Goal: Task Accomplishment & Management: Complete application form

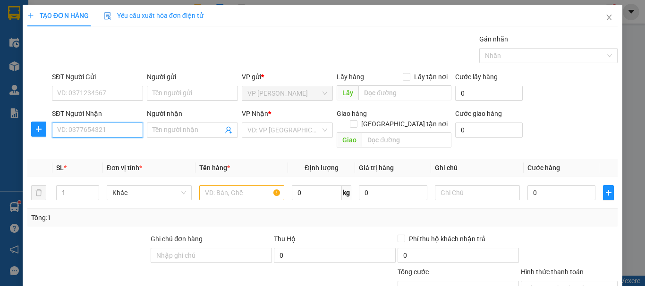
click at [101, 130] on input "SĐT Người Nhận" at bounding box center [97, 130] width 91 height 15
type input "0967630686"
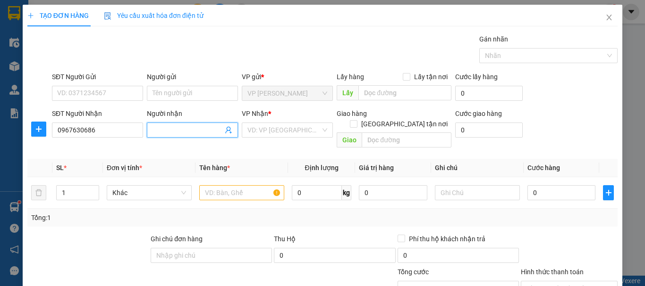
click at [159, 133] on input "Người nhận" at bounding box center [187, 130] width 70 height 10
type input "ms [PERSON_NAME]"
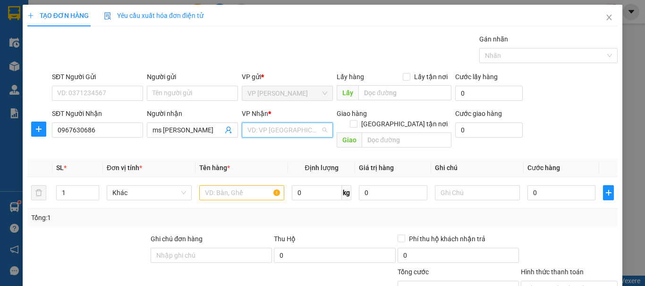
click at [308, 129] on input "search" at bounding box center [283, 130] width 73 height 14
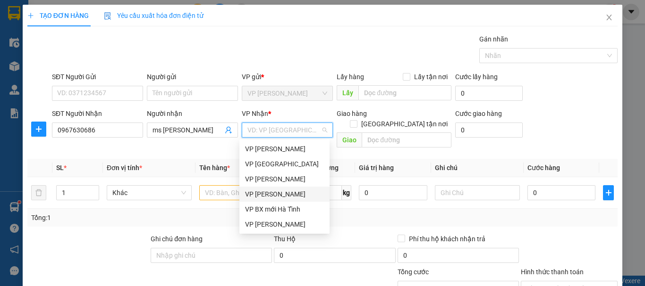
click at [283, 197] on div "VP [PERSON_NAME]" at bounding box center [284, 194] width 79 height 10
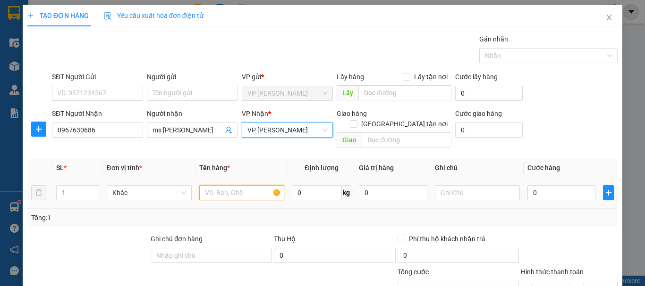
click at [250, 185] on input "text" at bounding box center [241, 192] width 85 height 15
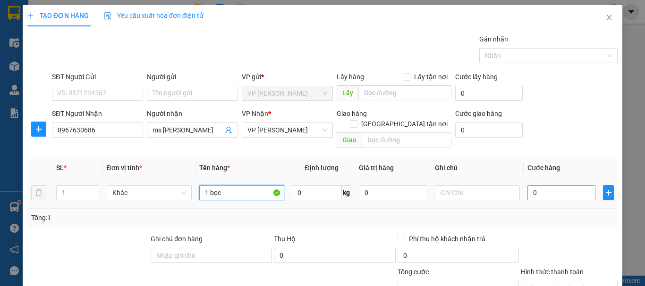
type input "1 bọc"
click at [553, 185] on input "0" at bounding box center [561, 192] width 68 height 15
type input "3"
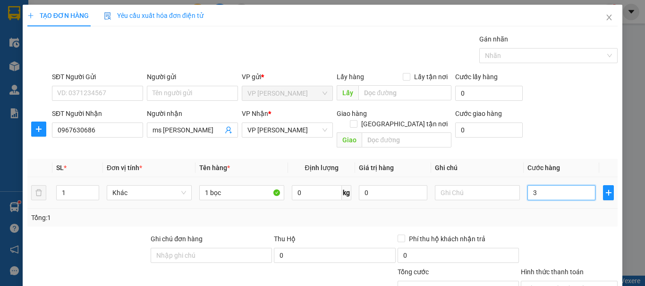
type input "30"
type input "30.000"
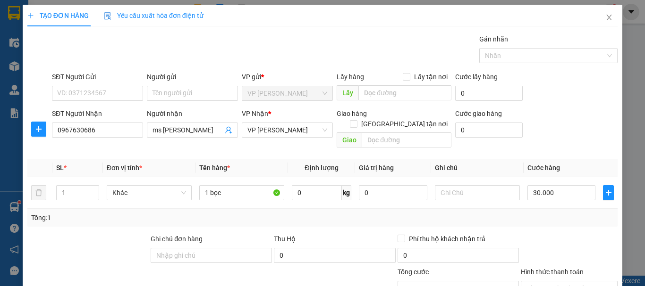
click at [540, 222] on div "Transit Pickup Surcharge Ids Transit Deliver Surcharge Ids Transit Deliver Surc…" at bounding box center [322, 202] width 590 height 336
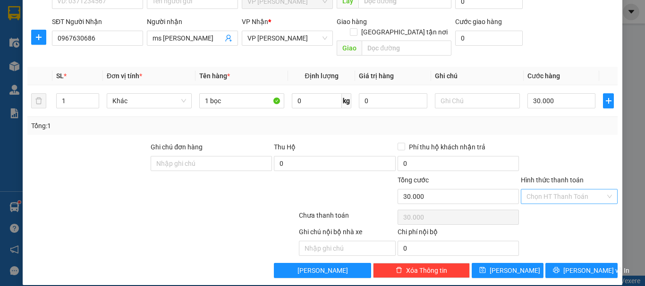
click at [551, 190] on input "Hình thức thanh toán" at bounding box center [565, 197] width 79 height 14
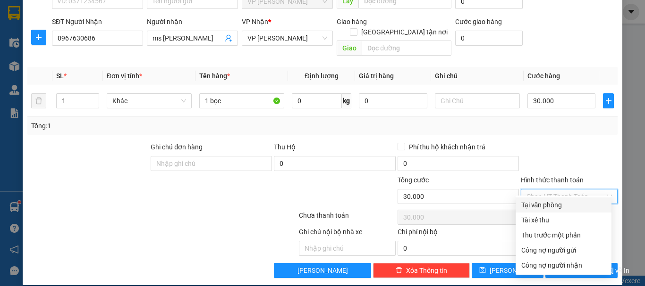
click at [544, 209] on div "Tại văn phòng" at bounding box center [563, 205] width 84 height 10
type input "0"
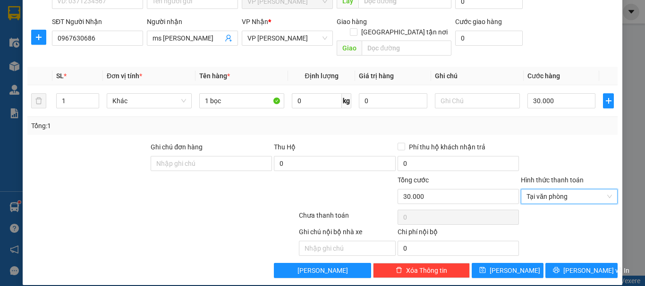
click at [536, 208] on div at bounding box center [568, 217] width 99 height 19
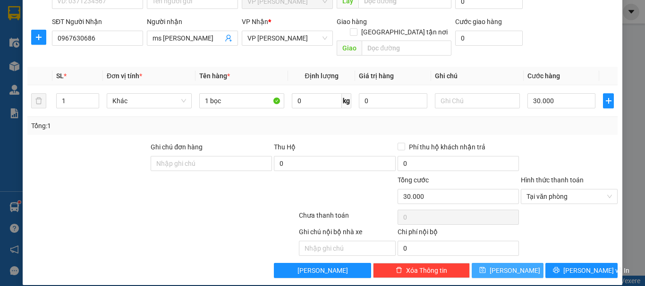
click at [508, 266] on span "[PERSON_NAME]" at bounding box center [514, 271] width 50 height 10
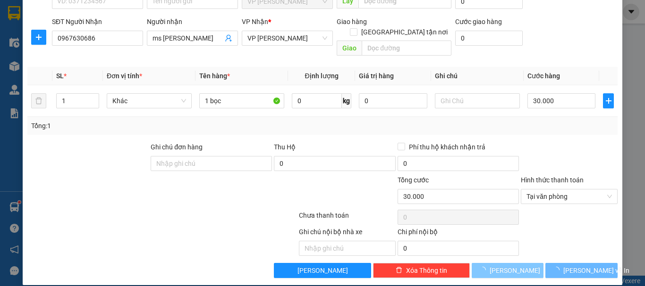
type input "0"
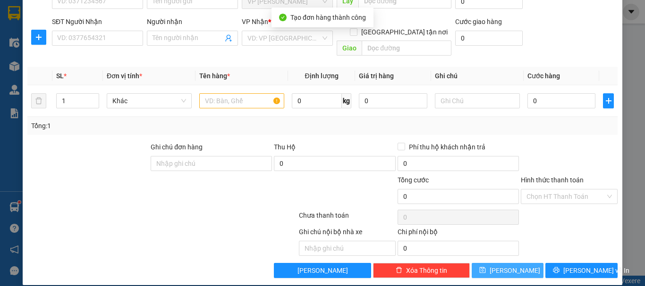
scroll to position [0, 0]
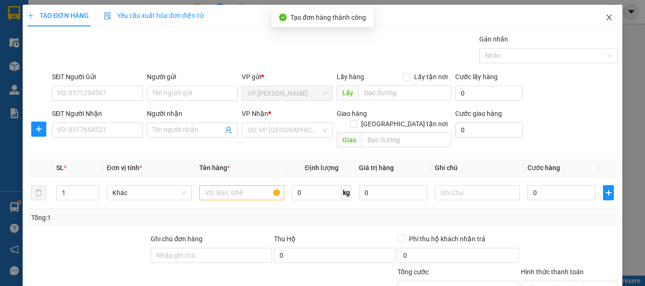
click at [606, 17] on span "Close" at bounding box center [608, 18] width 26 height 26
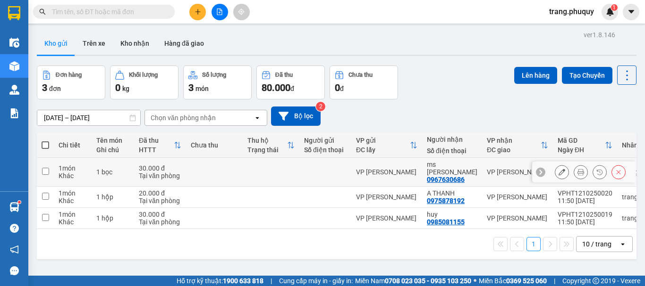
scroll to position [43, 0]
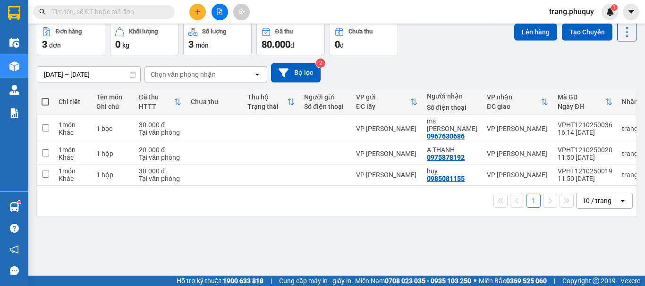
click at [195, 12] on icon "plus" at bounding box center [197, 11] width 7 height 7
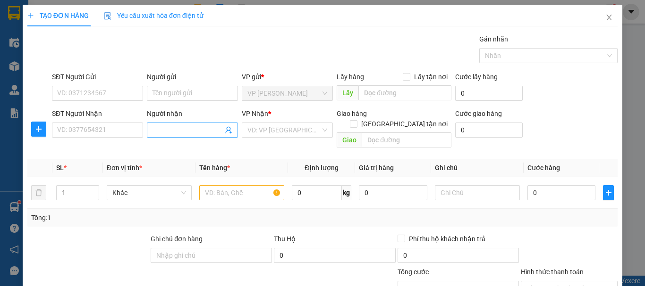
click at [180, 127] on input "Người nhận" at bounding box center [187, 130] width 70 height 10
click at [105, 131] on input "SĐT Người Nhận" at bounding box center [97, 130] width 91 height 15
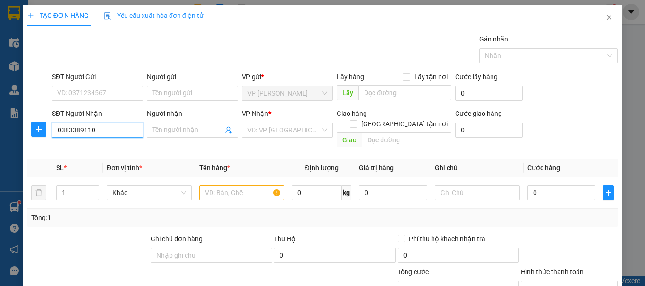
click at [71, 133] on input "0383389110" at bounding box center [97, 130] width 91 height 15
click at [83, 134] on input "0383389110" at bounding box center [97, 130] width 91 height 15
type input "0383389110"
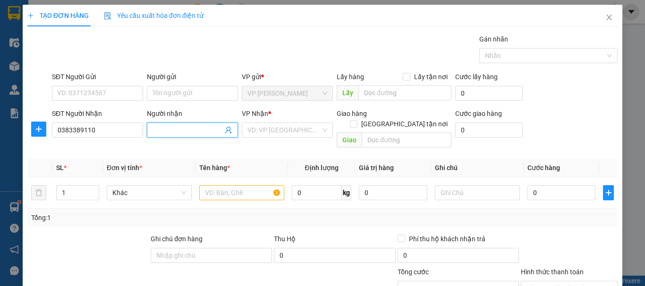
click at [159, 132] on input "Người nhận" at bounding box center [187, 130] width 70 height 10
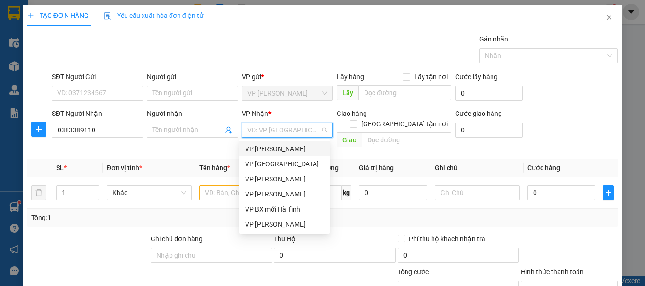
click at [272, 132] on input "search" at bounding box center [283, 130] width 73 height 14
click at [189, 131] on input "Người nhận" at bounding box center [187, 130] width 70 height 10
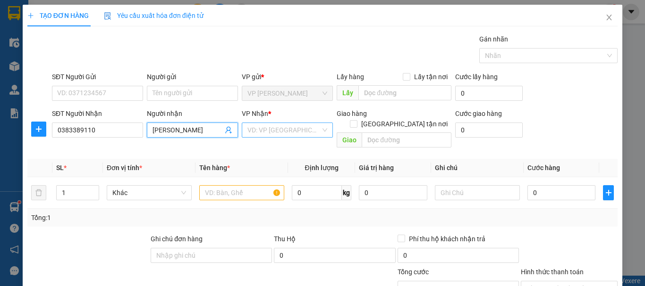
type input "[PERSON_NAME]"
click at [295, 128] on input "search" at bounding box center [283, 130] width 73 height 14
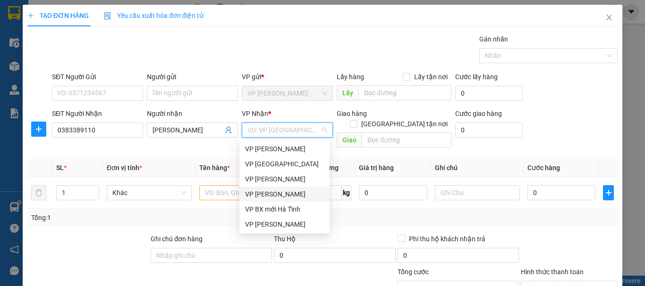
click at [283, 191] on div "VP [PERSON_NAME]" at bounding box center [284, 194] width 79 height 10
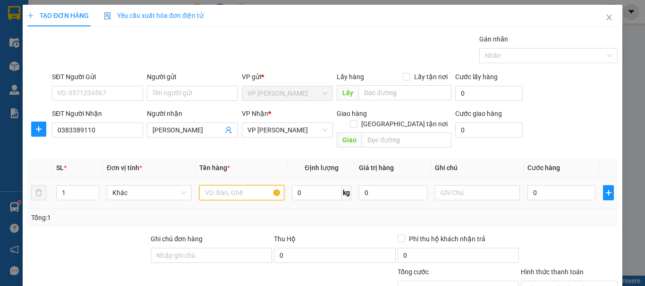
click at [220, 185] on input "text" at bounding box center [241, 192] width 85 height 15
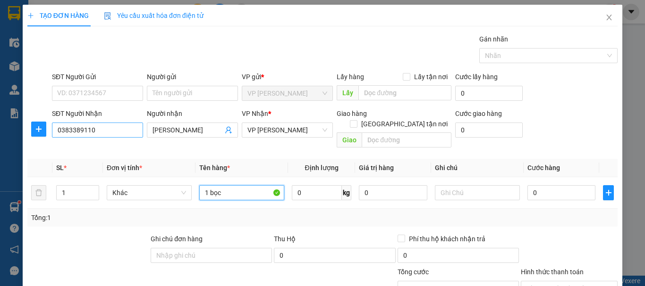
type input "1 bọc"
click at [113, 134] on input "0383389110" at bounding box center [97, 130] width 91 height 15
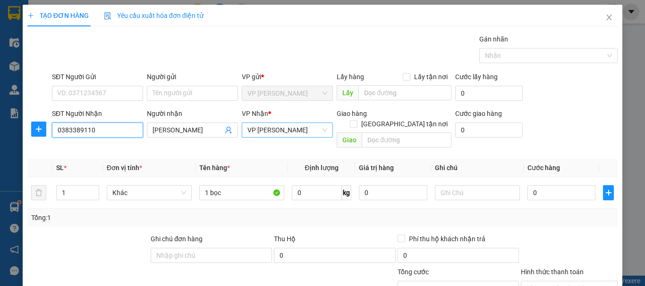
click at [297, 130] on span "VP [PERSON_NAME]" at bounding box center [287, 130] width 80 height 14
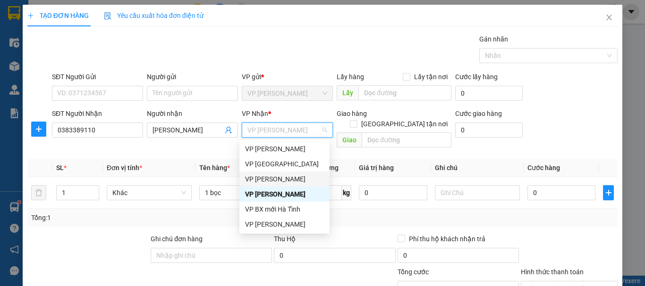
click at [498, 219] on div "Transit Pickup Surcharge Ids Transit Deliver Surcharge Ids Transit Deliver Surc…" at bounding box center [322, 202] width 590 height 336
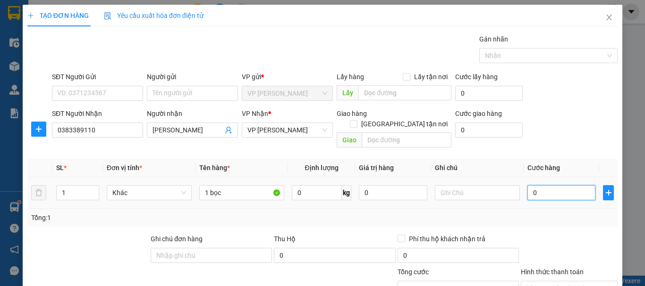
click at [541, 187] on input "0" at bounding box center [561, 192] width 68 height 15
type input "3"
type input "30"
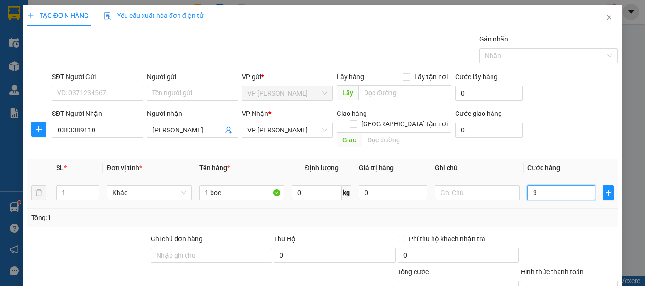
type input "30"
click at [549, 236] on div at bounding box center [568, 250] width 99 height 33
type input "30.000"
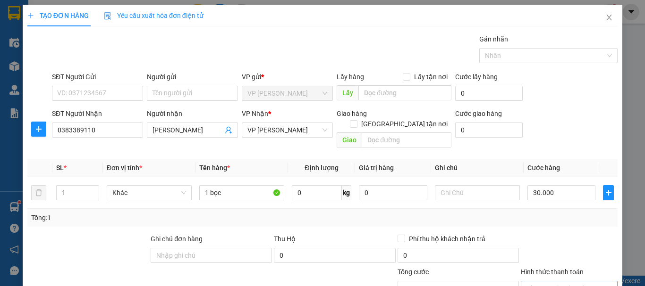
click at [550, 282] on input "Hình thức thanh toán" at bounding box center [565, 289] width 79 height 14
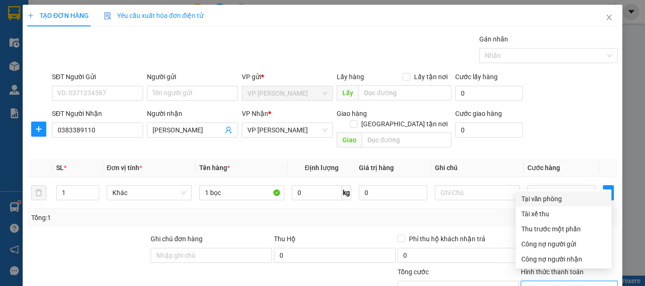
click at [545, 201] on div "Tại văn phòng" at bounding box center [563, 199] width 84 height 10
type input "0"
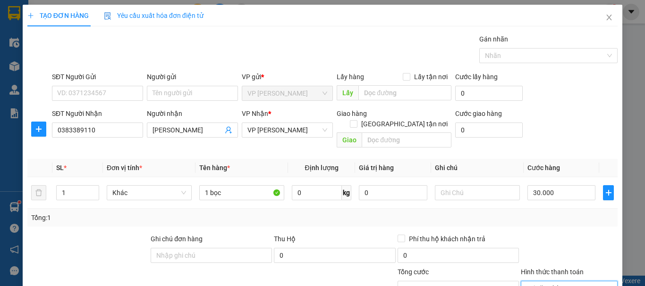
click at [512, 213] on div "Tổng: 1" at bounding box center [322, 218] width 582 height 10
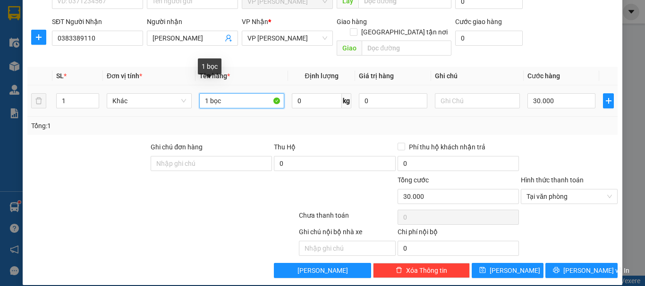
click at [230, 95] on input "1 bọc" at bounding box center [241, 100] width 85 height 15
type input "1 bọc đen"
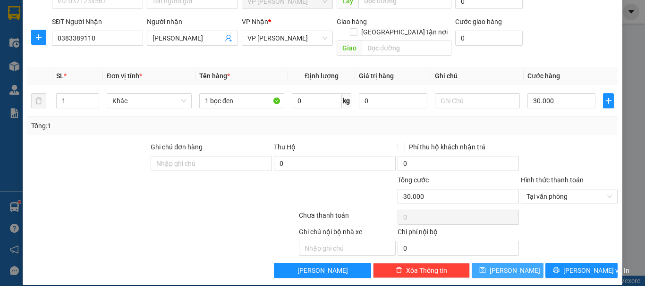
click at [504, 266] on span "[PERSON_NAME]" at bounding box center [514, 271] width 50 height 10
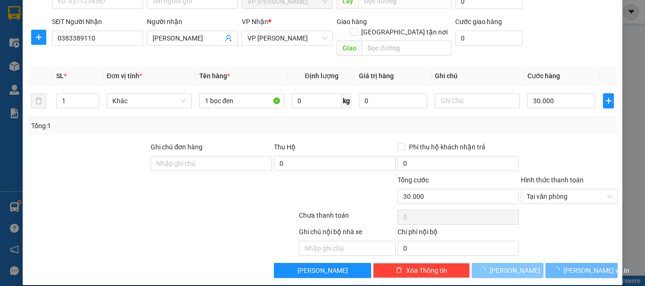
type input "0"
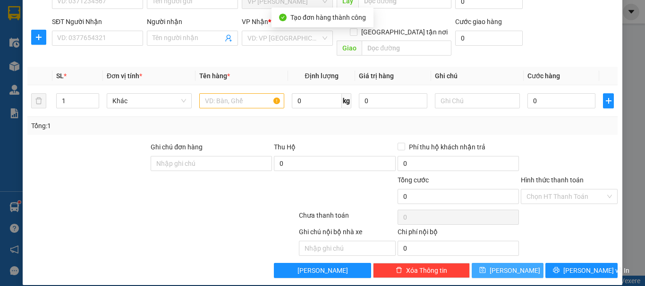
scroll to position [0, 0]
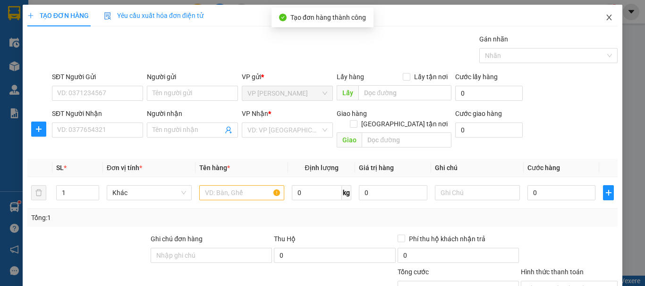
click at [607, 19] on span "Close" at bounding box center [608, 18] width 26 height 26
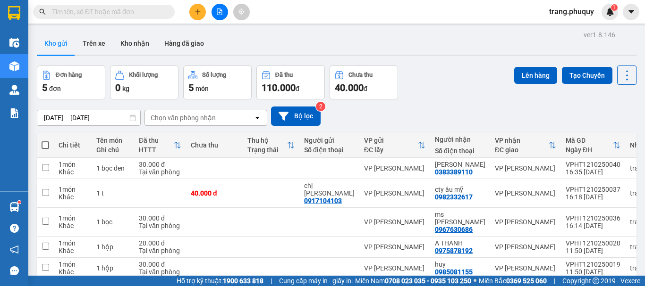
click at [119, 12] on input "text" at bounding box center [107, 12] width 111 height 10
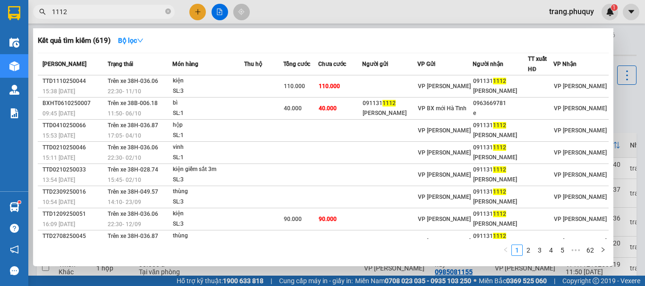
click at [419, 14] on div at bounding box center [322, 143] width 645 height 286
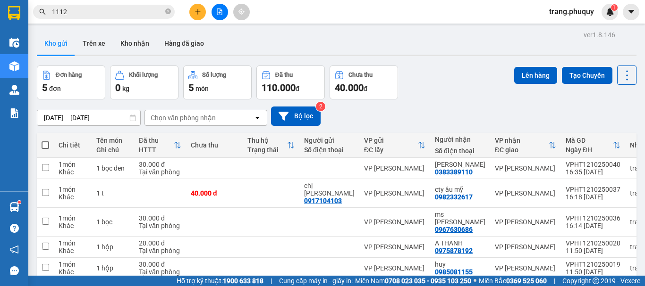
scroll to position [43, 0]
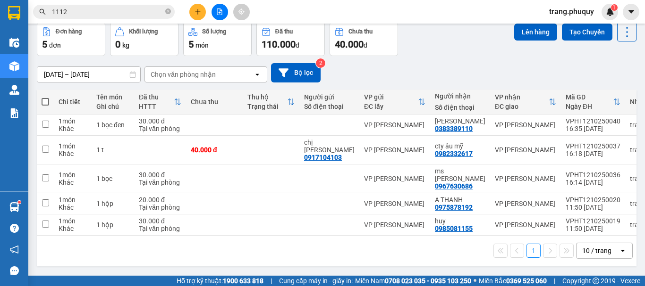
click at [137, 10] on input "1112" at bounding box center [107, 12] width 111 height 10
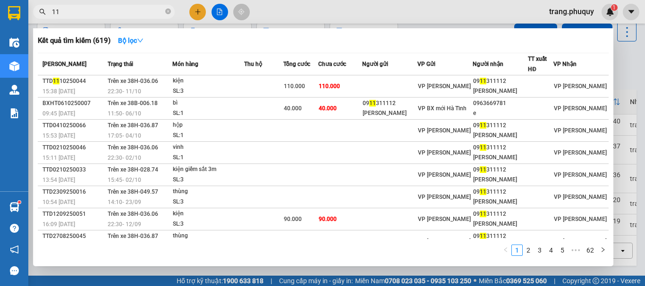
type input "1"
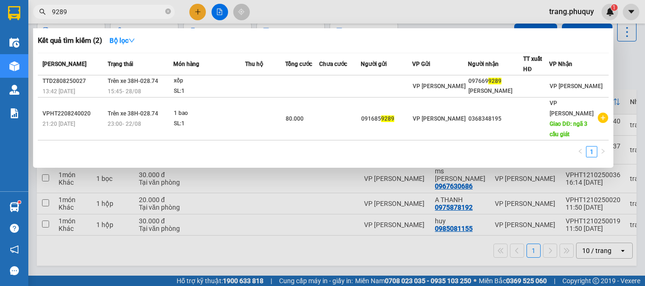
type input "9289"
